Goal: Obtain resource: Download file/media

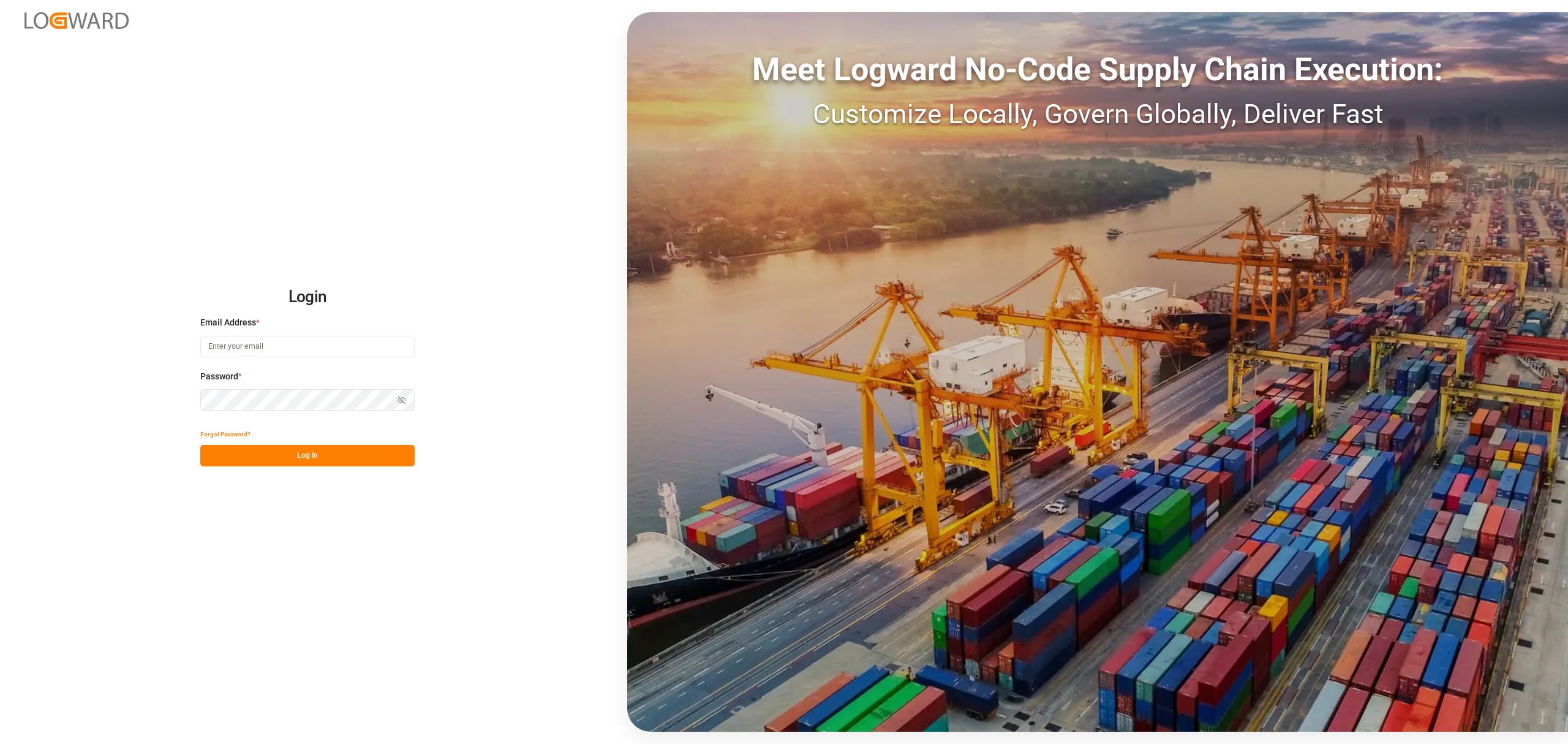
click at [302, 355] on input at bounding box center [308, 347] width 214 height 21
click at [400, 394] on button "Show password" at bounding box center [402, 400] width 26 height 21
click at [275, 458] on button "Log In" at bounding box center [308, 455] width 214 height 21
click at [302, 349] on input "[PERSON_NAME].piranquive@leschaco,com" at bounding box center [308, 347] width 214 height 21
click at [354, 454] on button "Log In" at bounding box center [308, 455] width 214 height 21
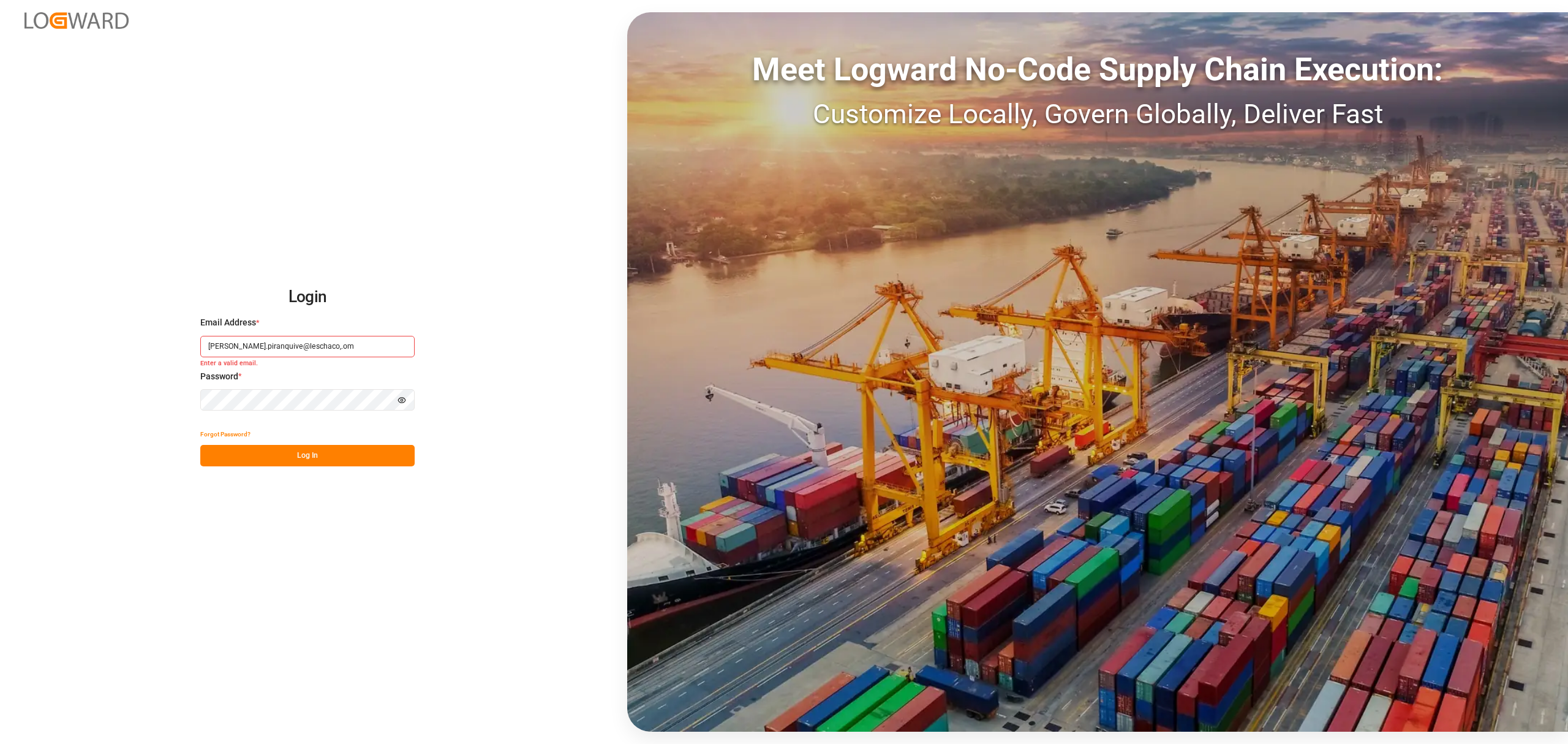
click at [307, 348] on input "[PERSON_NAME].piranquive@leschaco,.om" at bounding box center [308, 347] width 214 height 21
click at [322, 342] on input "[PERSON_NAME].piranquive@leschaco,.om" at bounding box center [308, 347] width 214 height 21
type input "[PERSON_NAME][EMAIL_ADDRESS][DOMAIN_NAME]"
click at [329, 449] on button "Log In" at bounding box center [308, 455] width 214 height 21
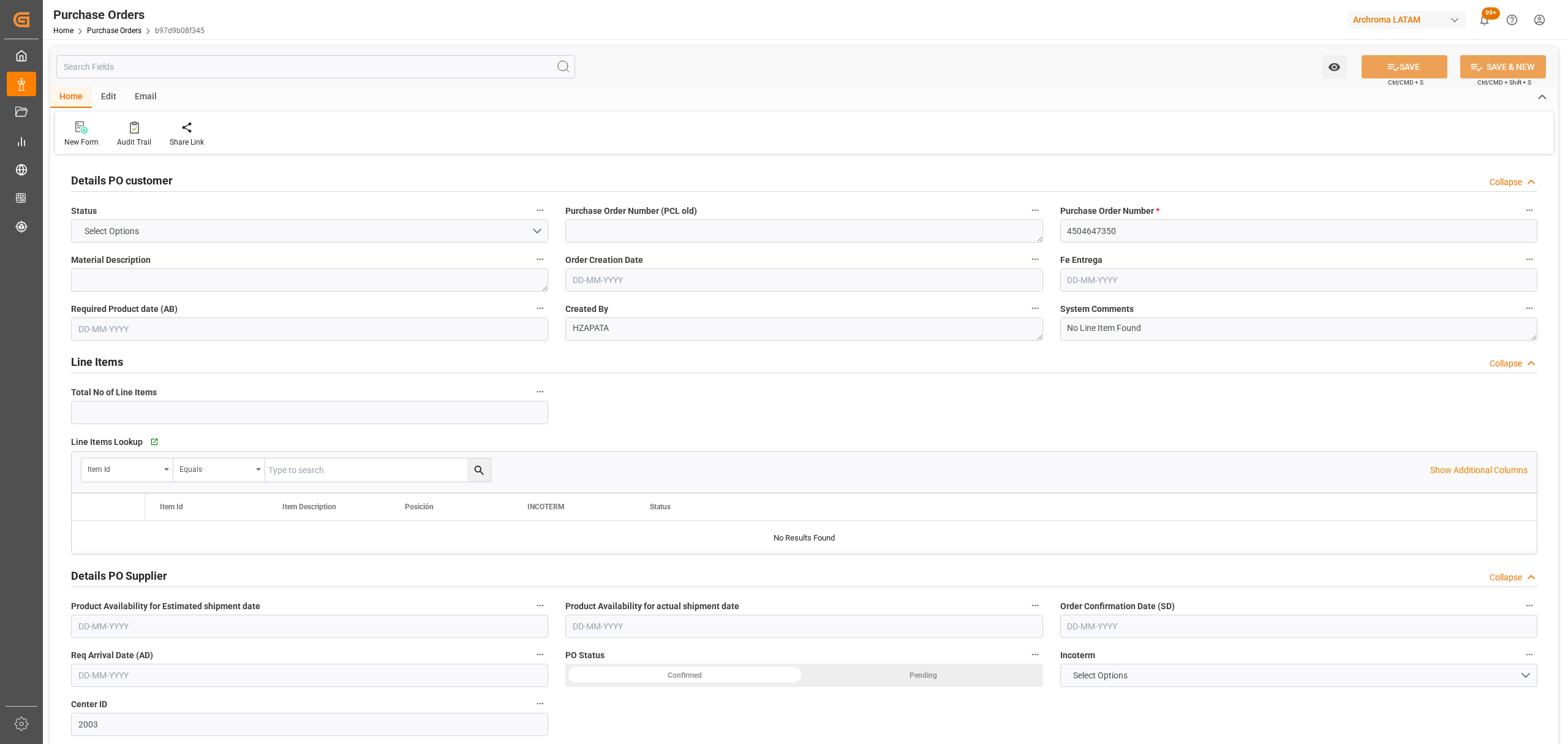
type input "1"
type input "[DATE]"
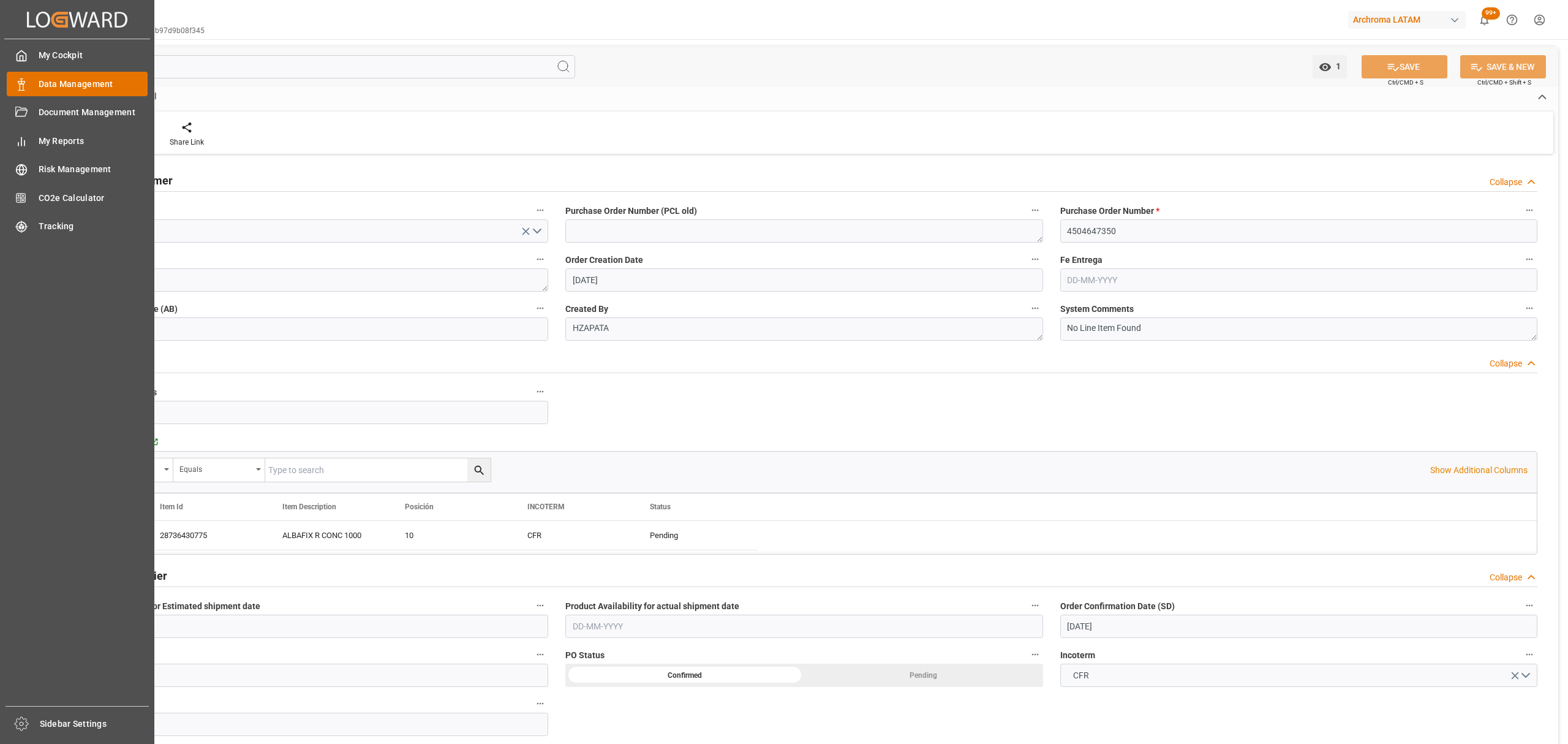
click at [69, 74] on div "Data Management Data Management" at bounding box center [77, 83] width 141 height 24
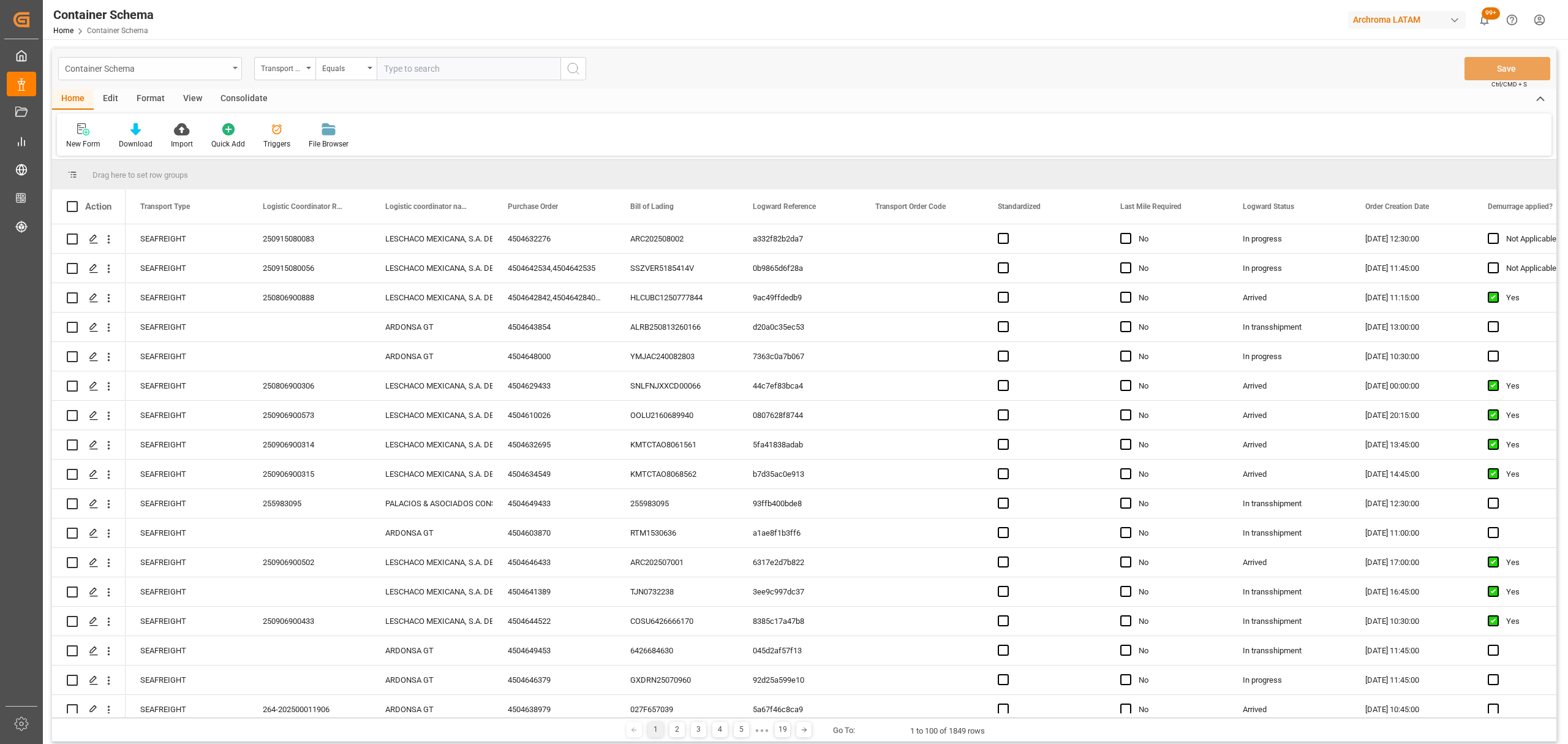
click at [199, 66] on div "Container Schema" at bounding box center [147, 67] width 164 height 15
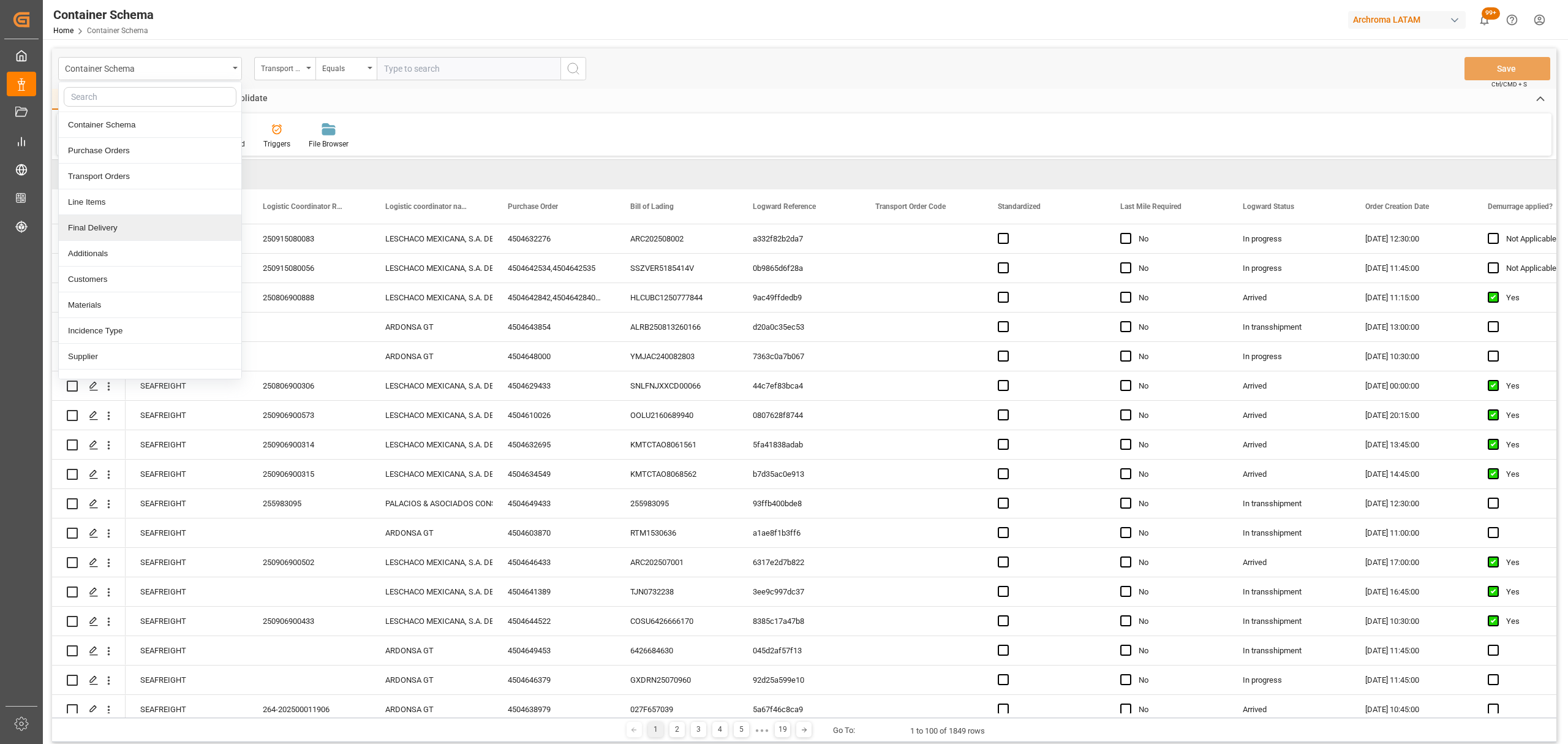
click at [112, 231] on div "Final Delivery" at bounding box center [150, 228] width 182 height 26
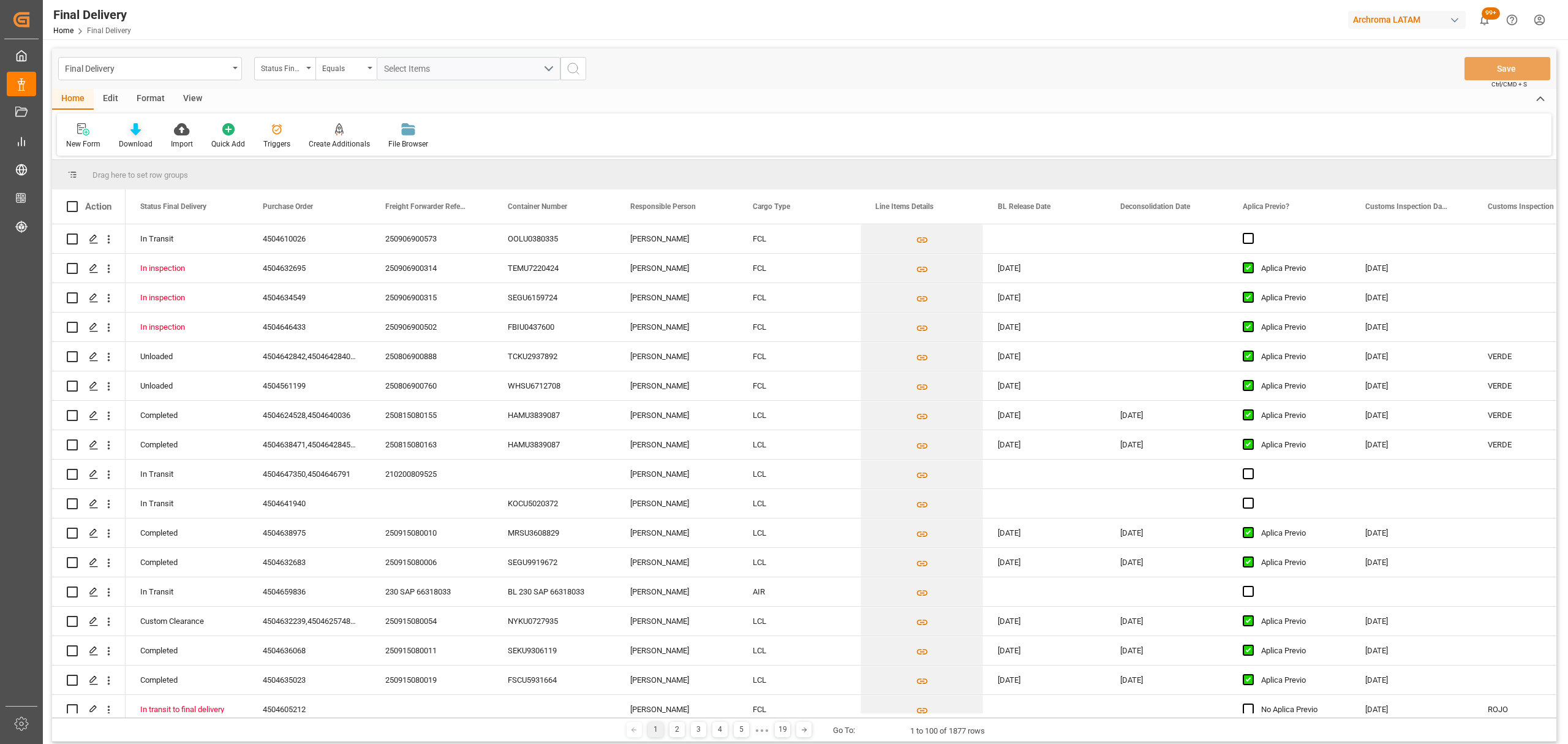
click at [137, 140] on div "Download" at bounding box center [135, 144] width 34 height 11
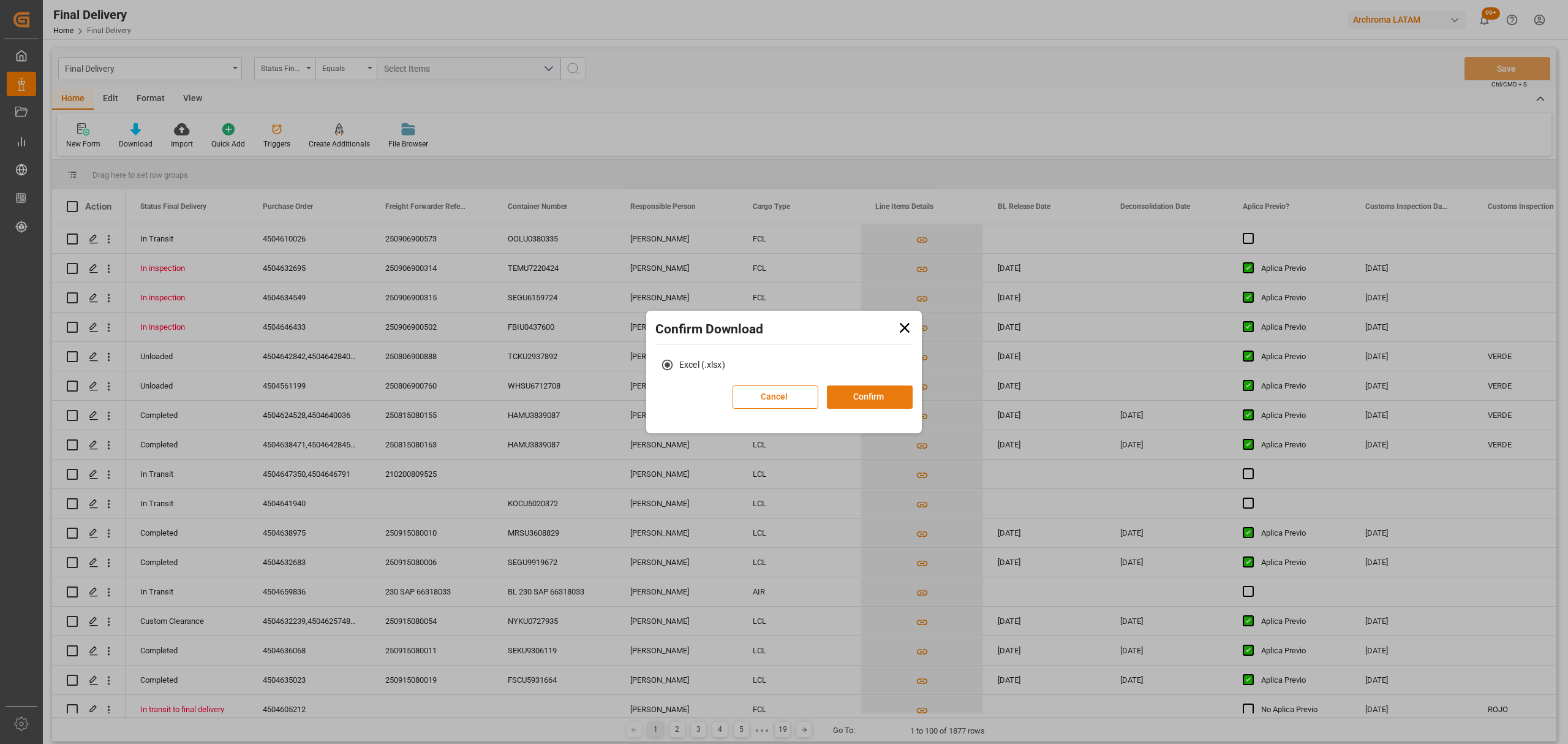
click at [892, 395] on button "Confirm" at bounding box center [869, 396] width 86 height 23
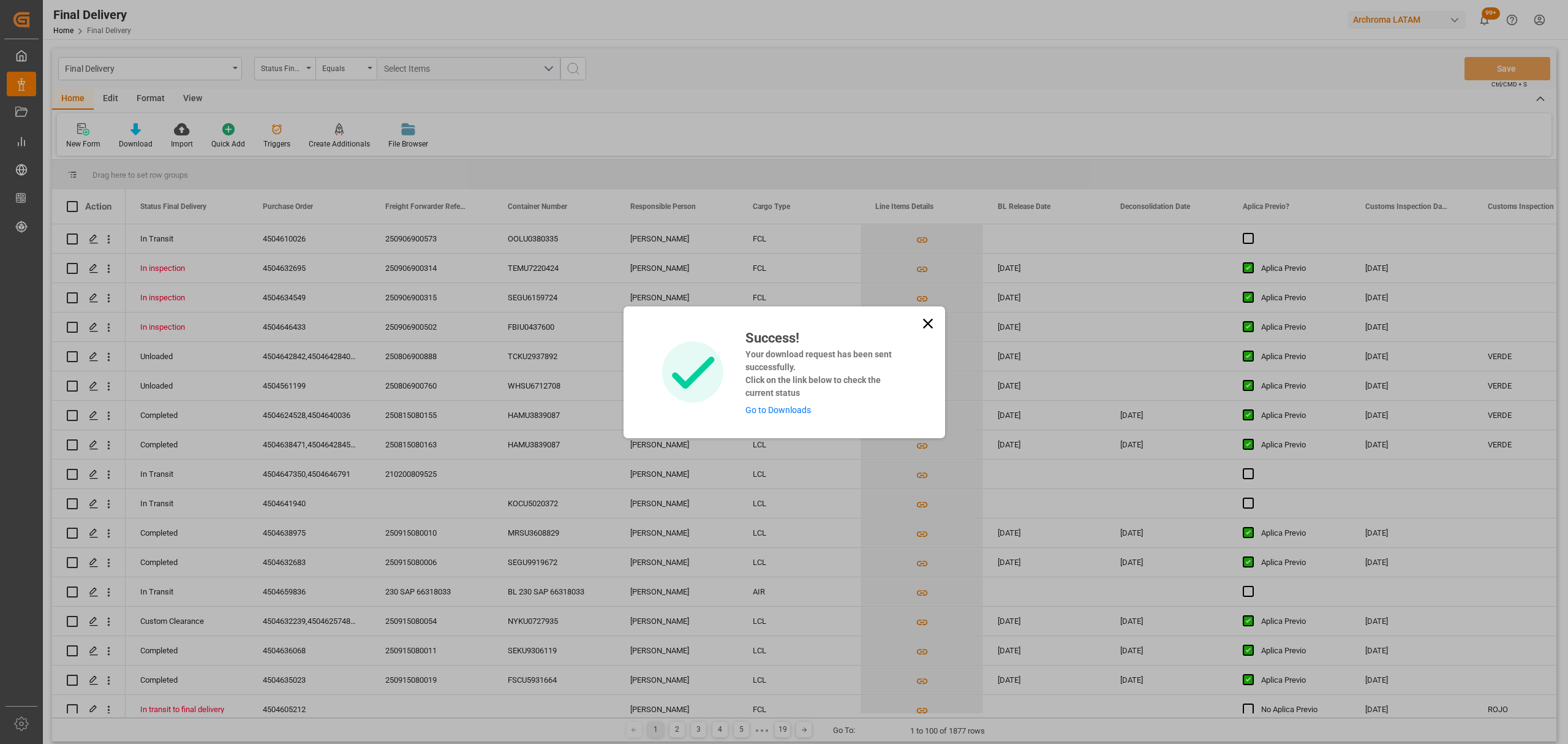
click at [784, 410] on link "Go to Downloads" at bounding box center [778, 410] width 66 height 10
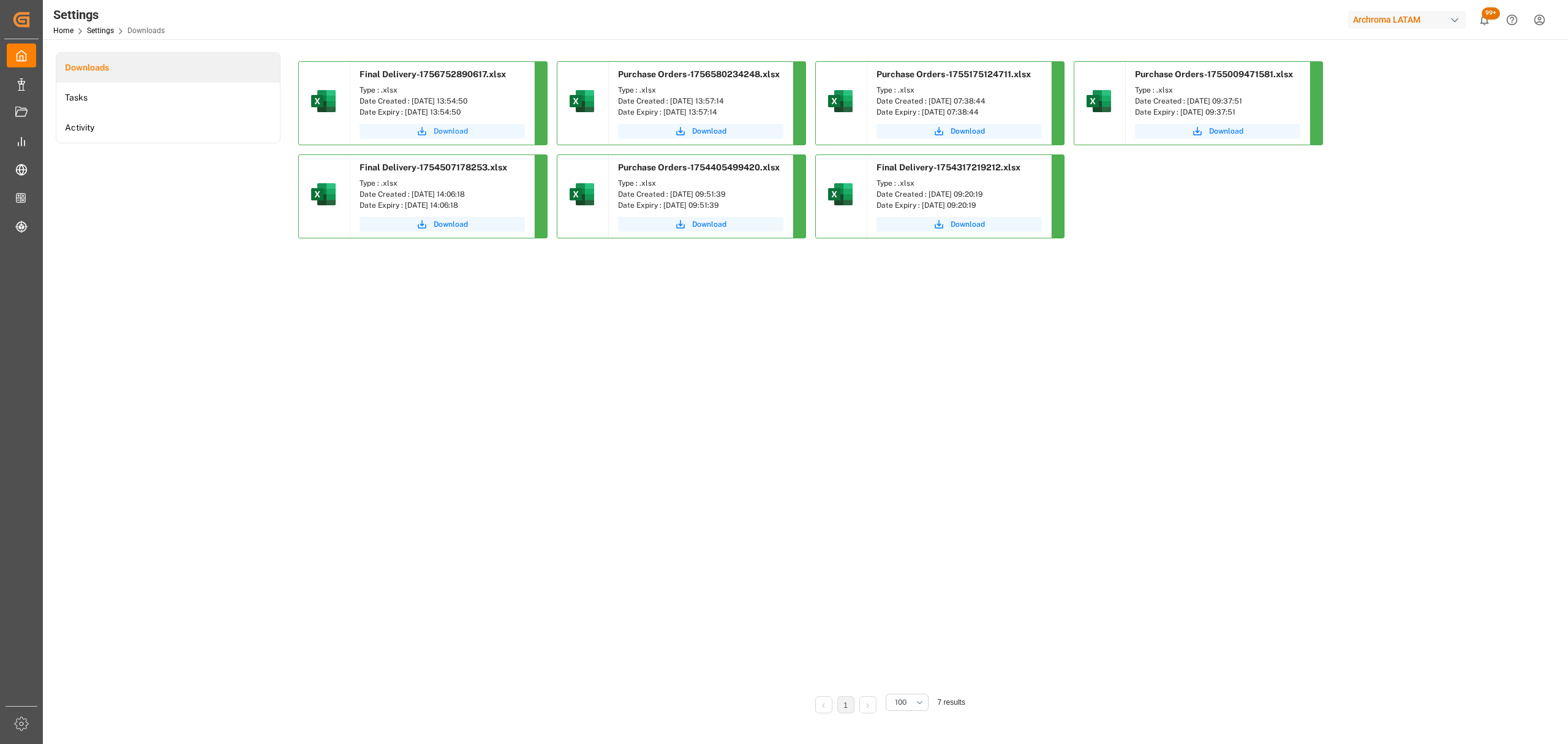
click at [449, 125] on button "Download" at bounding box center [442, 131] width 165 height 15
